Goal: Navigation & Orientation: Understand site structure

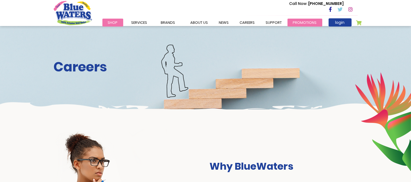
click at [294, 24] on link "Promotions" at bounding box center [304, 23] width 35 height 8
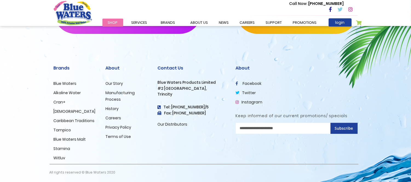
scroll to position [426, 0]
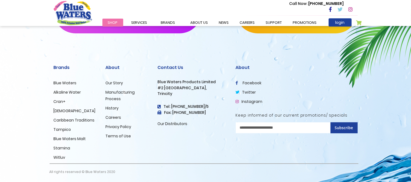
click at [272, 116] on h5 "Keep informed of our current promotions/ specials" at bounding box center [297, 115] width 122 height 5
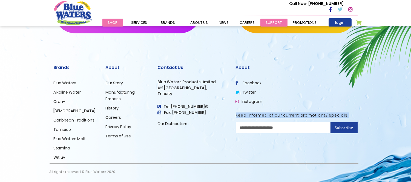
click at [261, 22] on link "support" at bounding box center [273, 23] width 27 height 8
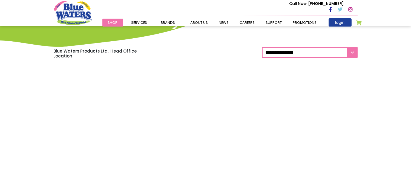
scroll to position [365, 0]
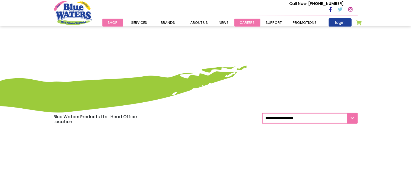
click at [240, 21] on link "careers" at bounding box center [247, 23] width 26 height 8
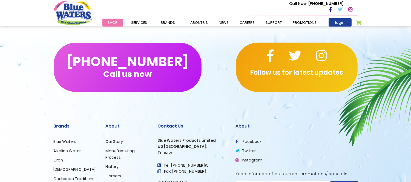
scroll to position [575, 0]
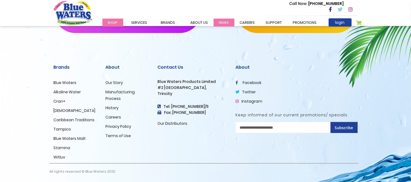
click at [223, 19] on link "News" at bounding box center [223, 23] width 21 height 8
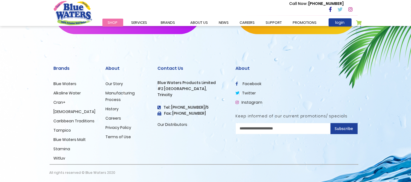
scroll to position [552, 0]
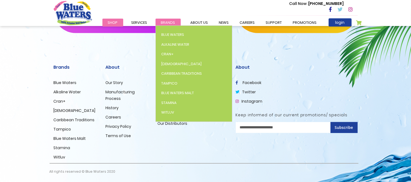
click at [163, 22] on span "Brands" at bounding box center [168, 22] width 14 height 5
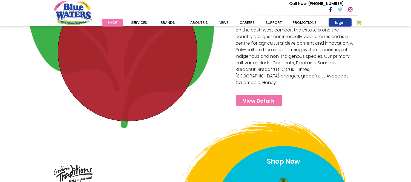
scroll to position [1641, 0]
